Goal: Information Seeking & Learning: Learn about a topic

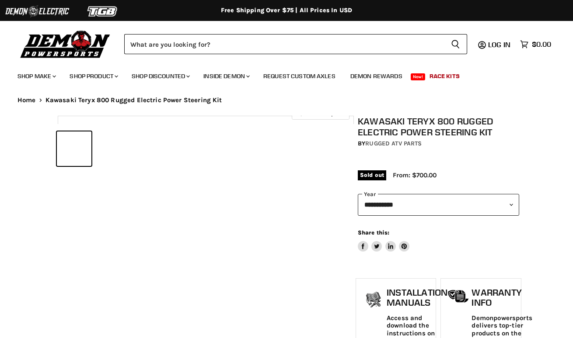
select select "******"
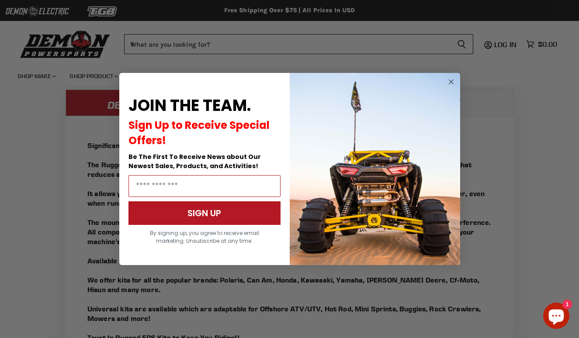
scroll to position [677, 0]
